Goal: Manage account settings

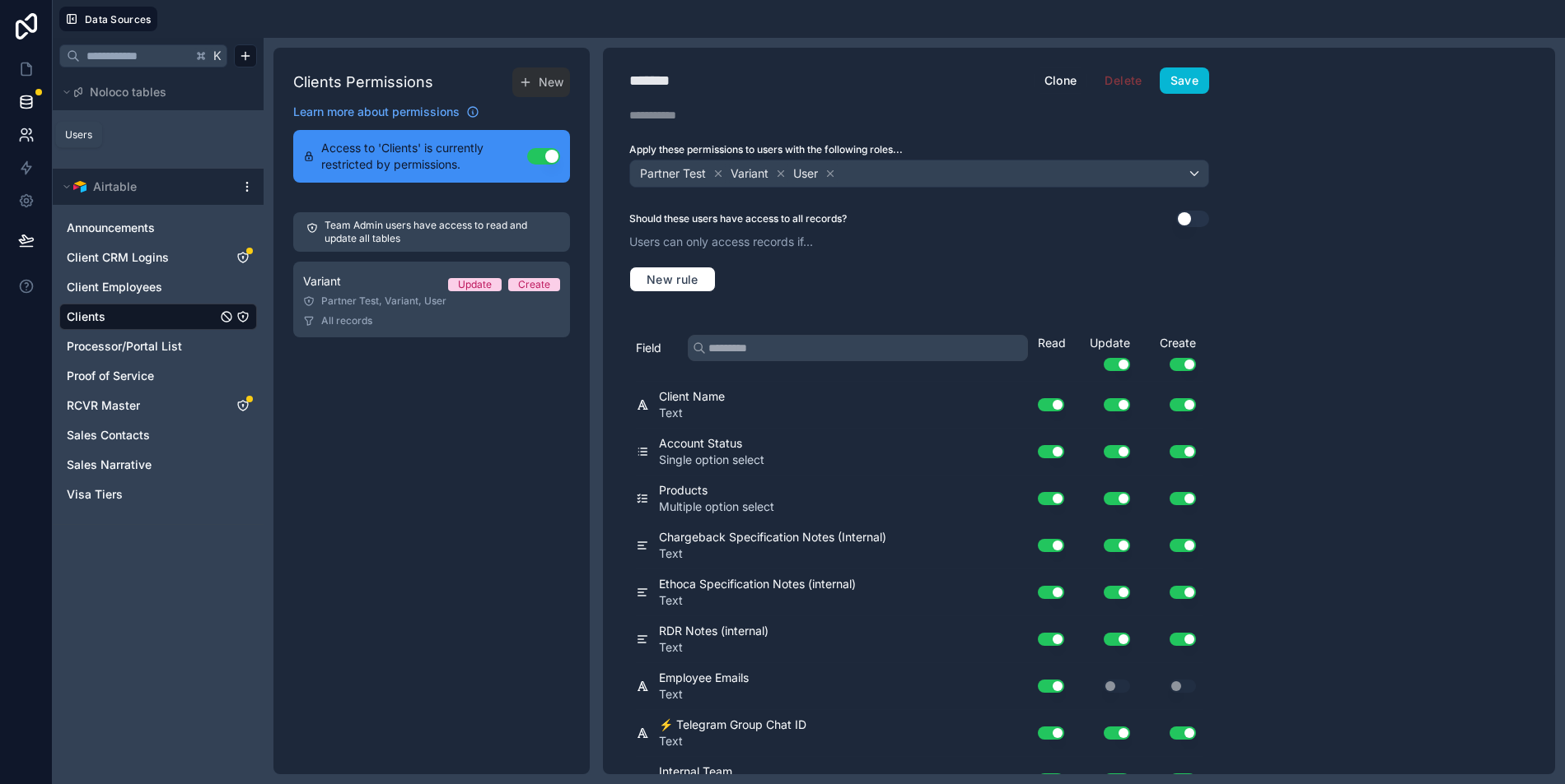
scroll to position [1301, 0]
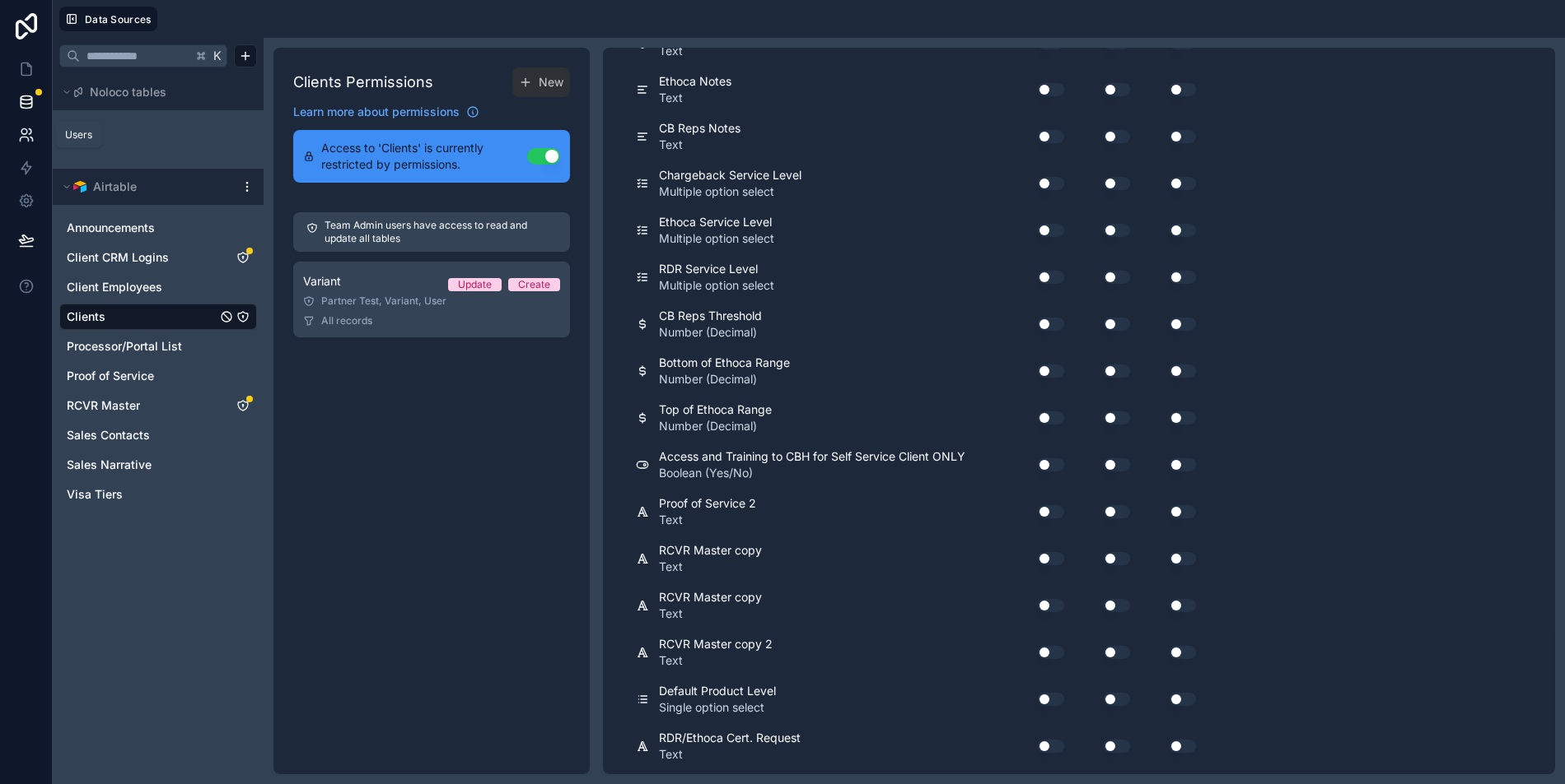
click at [29, 133] on icon at bounding box center [30, 131] width 3 height 5
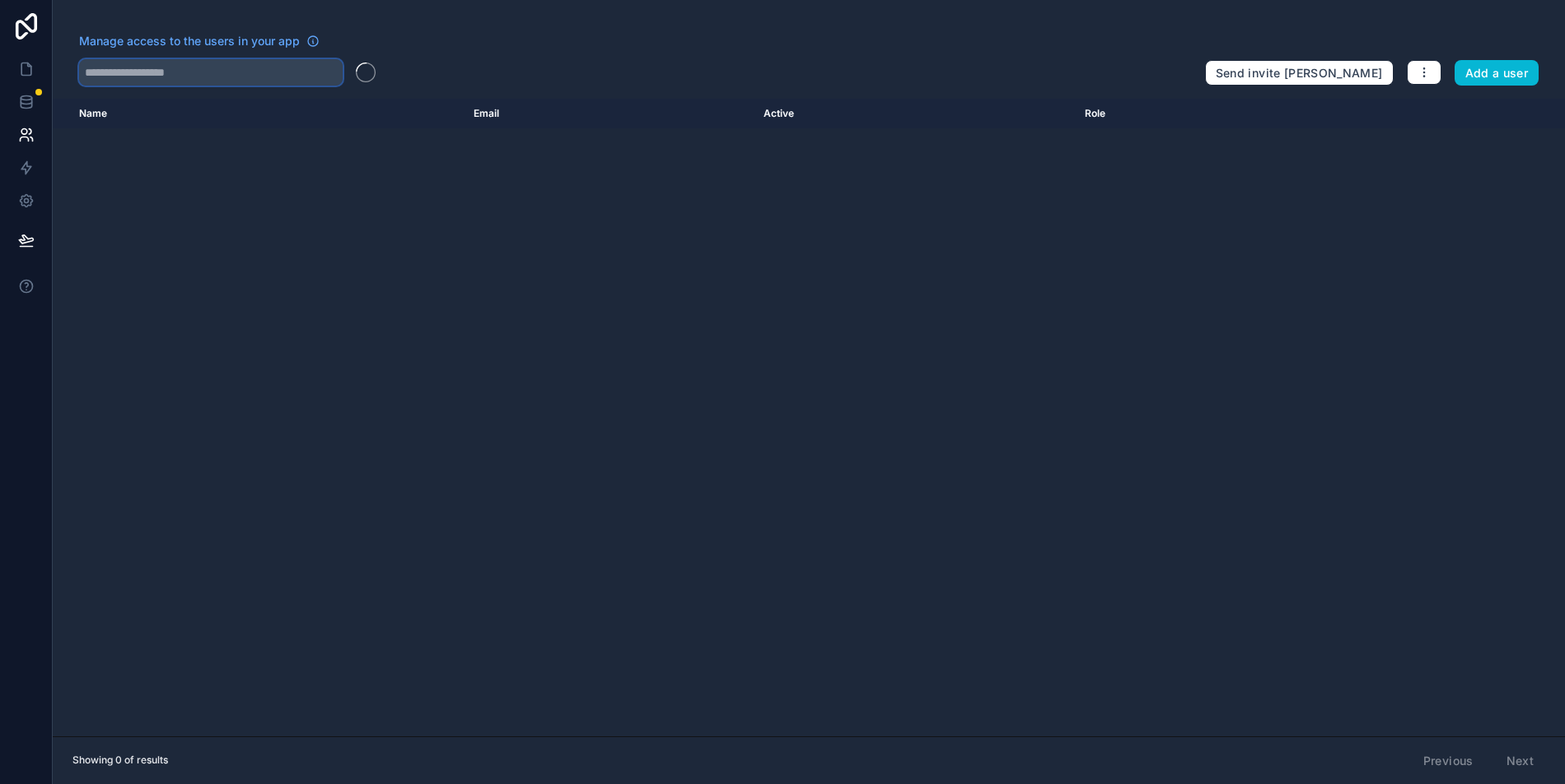
click at [267, 65] on input "text" at bounding box center [210, 72] width 263 height 26
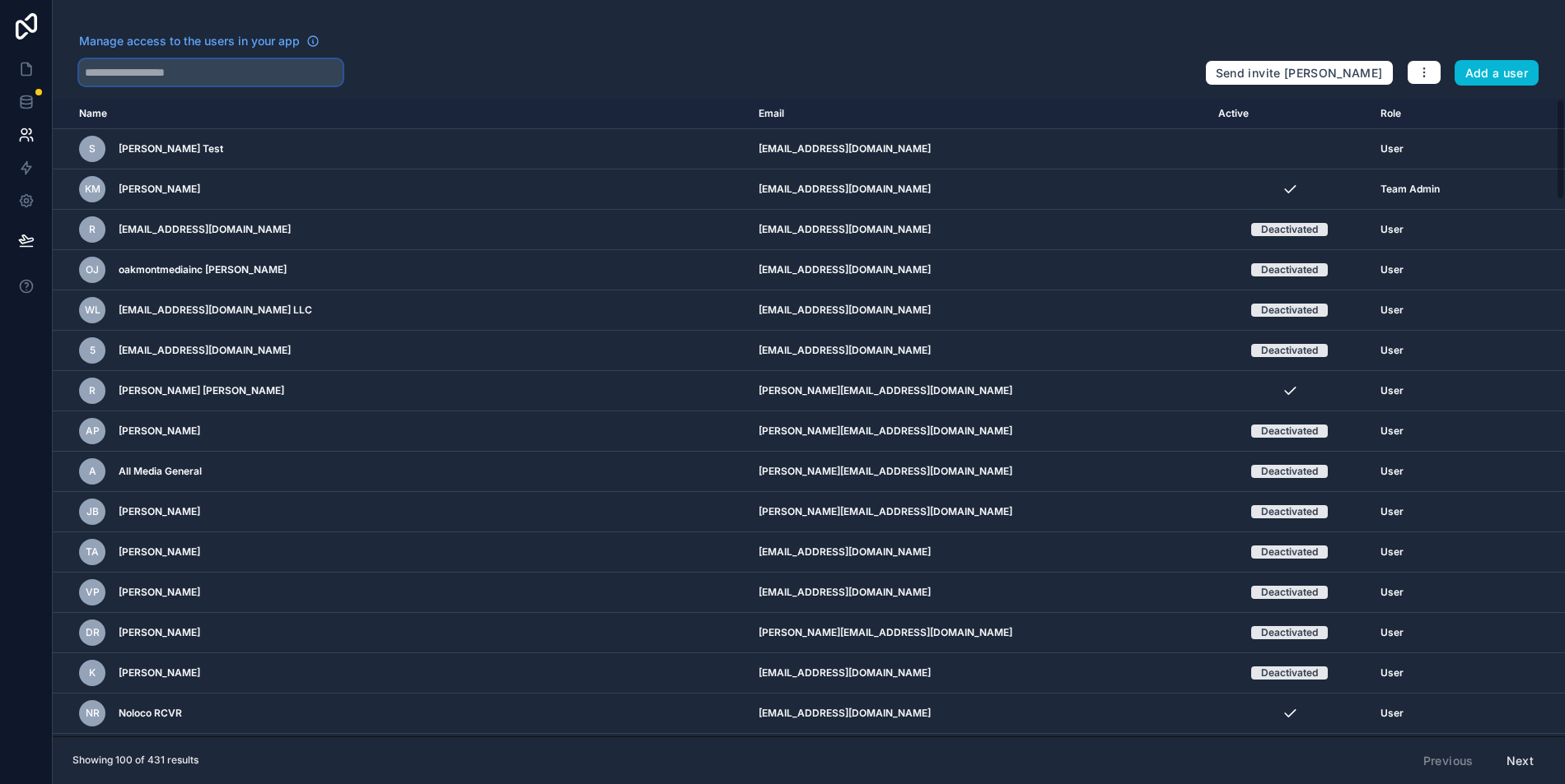
paste input "**********"
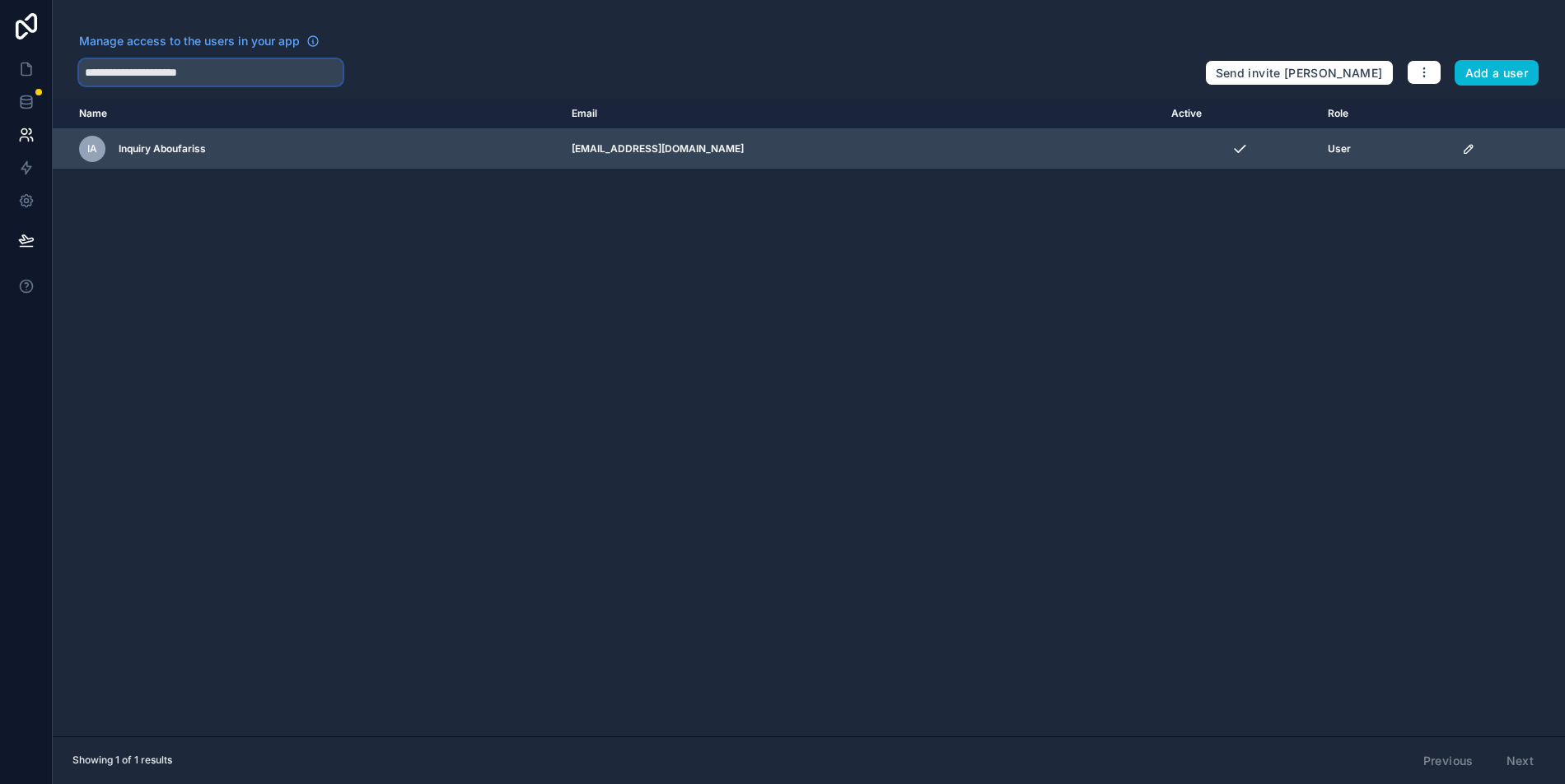
type input "**********"
click at [1462, 150] on icon "scrollable content" at bounding box center [1469, 150] width 14 height 14
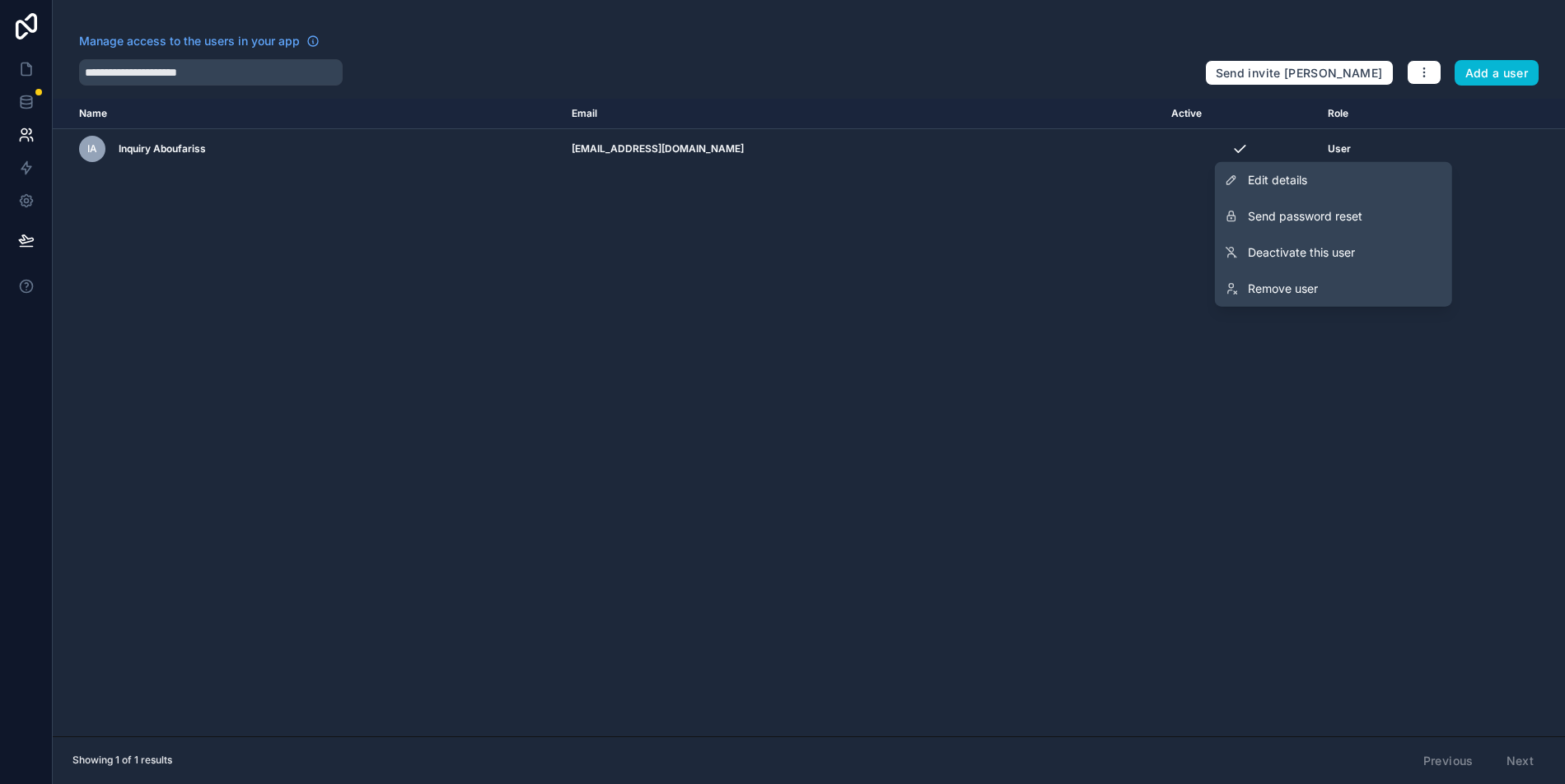
click at [991, 284] on div "Name Email Active Role userTable.email IA Inquiry Aboufariss inquiry@farisscorp…" at bounding box center [809, 418] width 1513 height 638
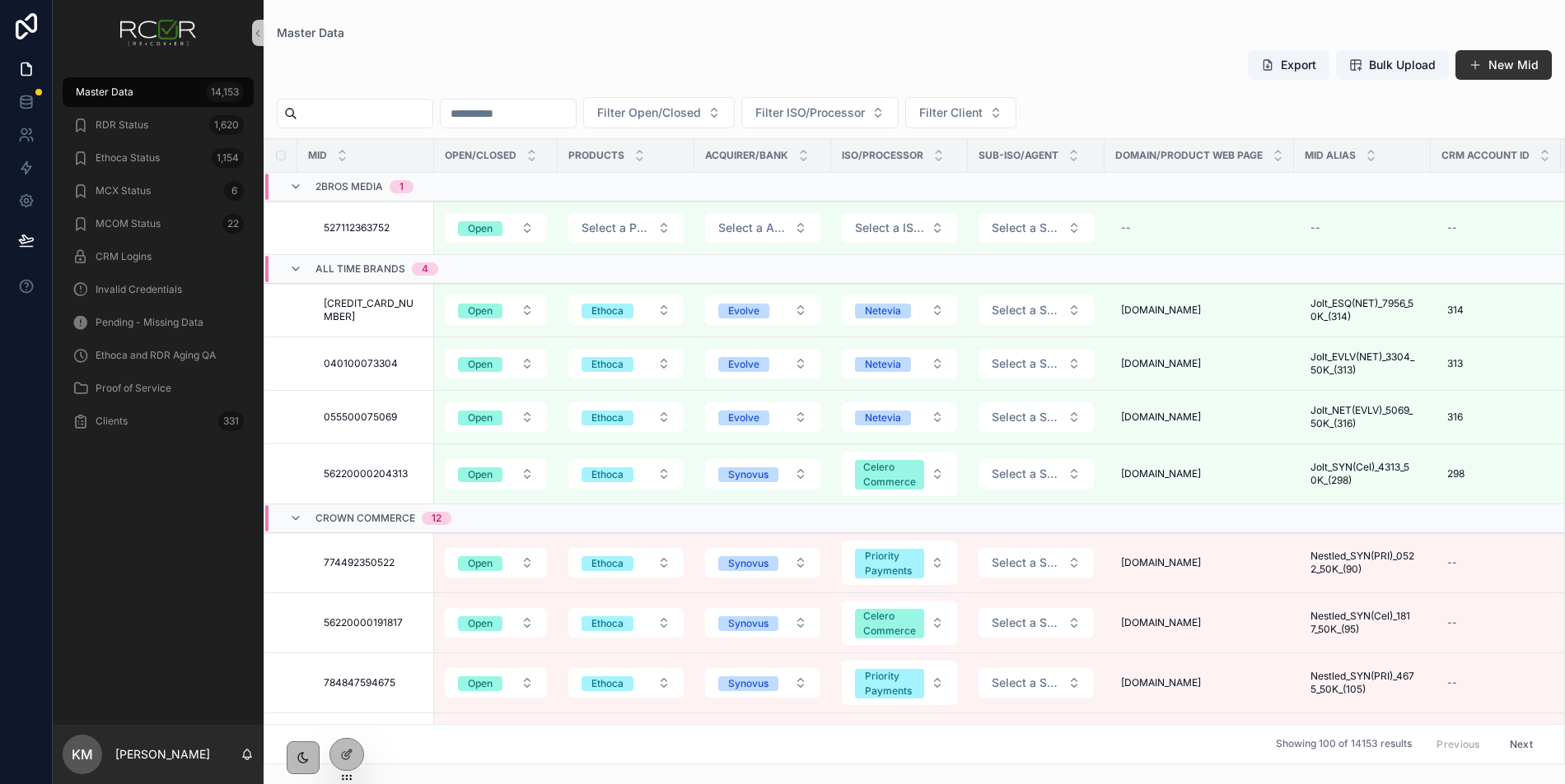
click at [1210, 37] on div "Master Data" at bounding box center [915, 33] width 1275 height 14
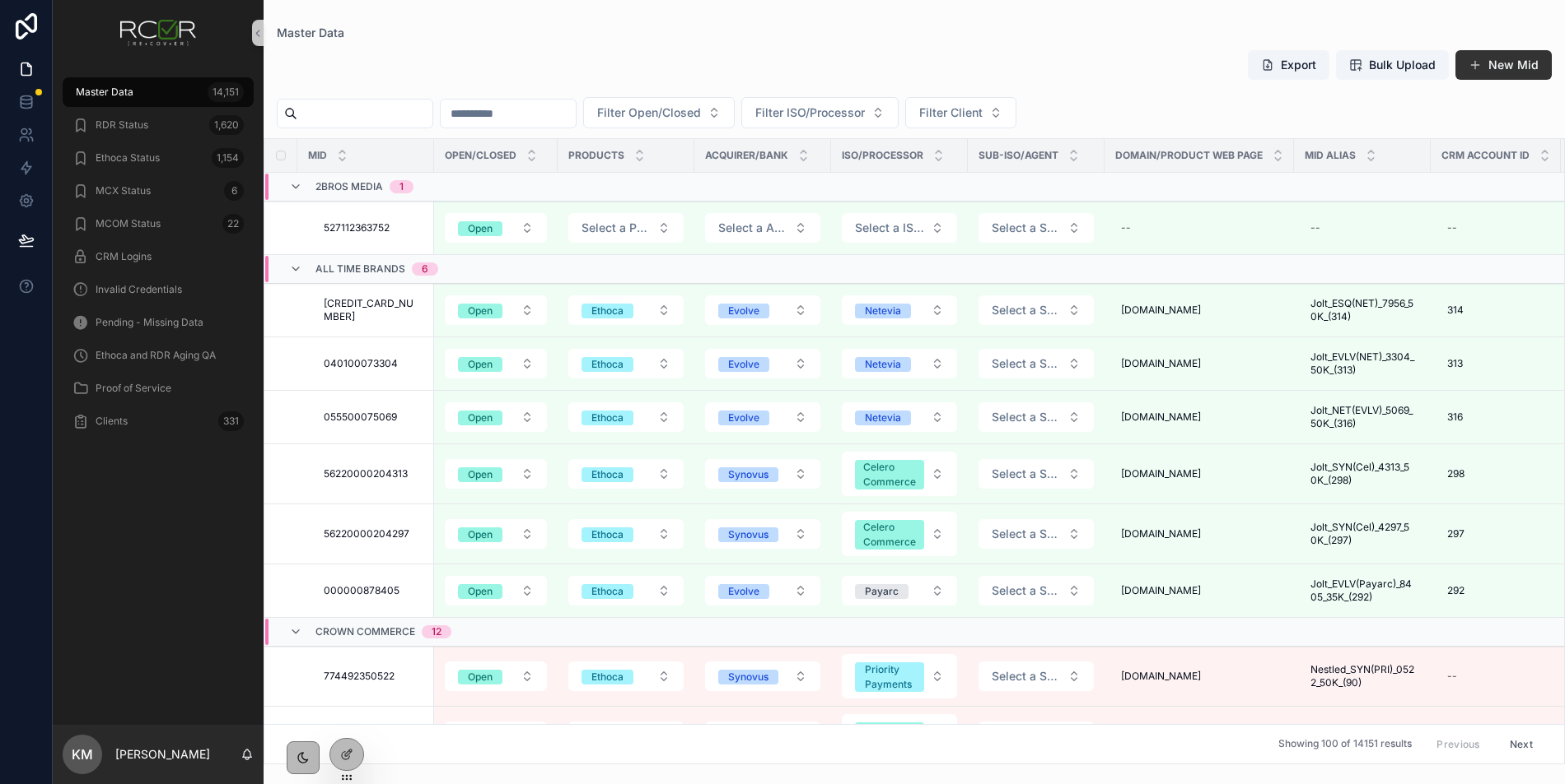
click at [1365, 14] on div "Master Data Export Bulk Upload New Mid Filter Open/Closed Filter ISO/Processor …" at bounding box center [914, 382] width 1302 height 765
click at [1108, 86] on div "Export Bulk Upload New Mid" at bounding box center [915, 68] width 1275 height 38
click at [629, 42] on div "Export Bulk Upload New Mid Filter Open/Closed Filter ISO/Processor Filter Clien…" at bounding box center [914, 402] width 1302 height 725
